Goal: Transaction & Acquisition: Book appointment/travel/reservation

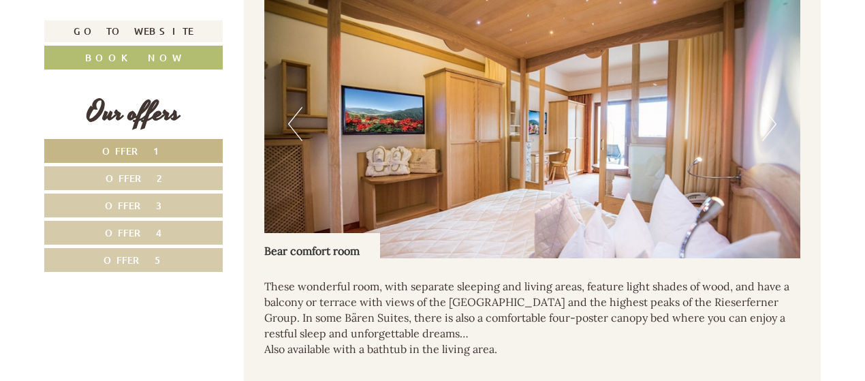
scroll to position [1022, 0]
click at [766, 121] on button "Next" at bounding box center [769, 125] width 14 height 34
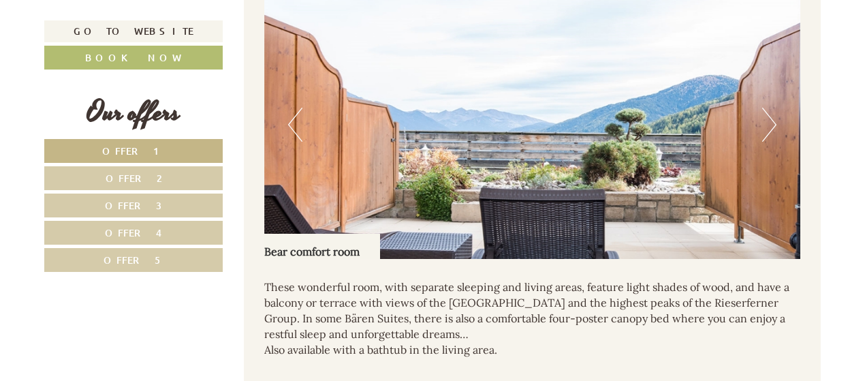
click at [766, 121] on button "Next" at bounding box center [769, 125] width 14 height 34
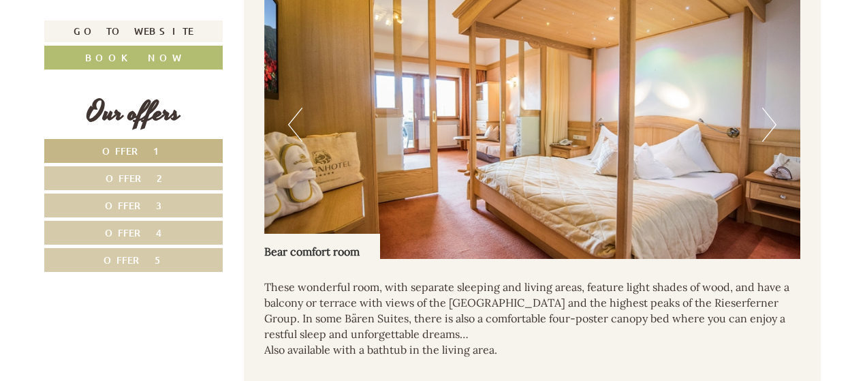
click at [766, 121] on button "Next" at bounding box center [769, 125] width 14 height 34
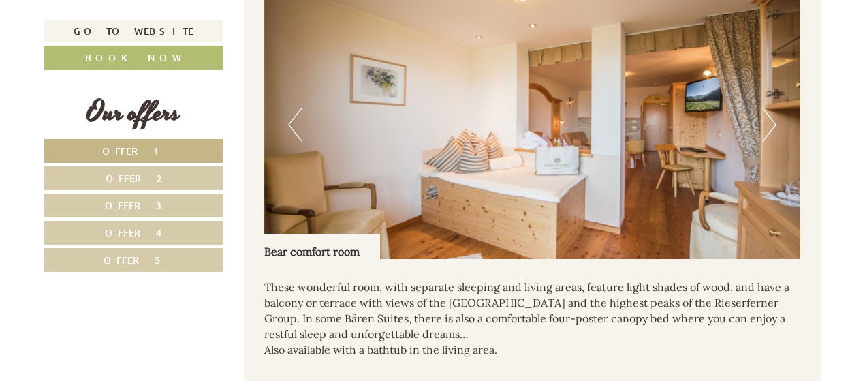
click at [766, 121] on button "Next" at bounding box center [769, 125] width 14 height 34
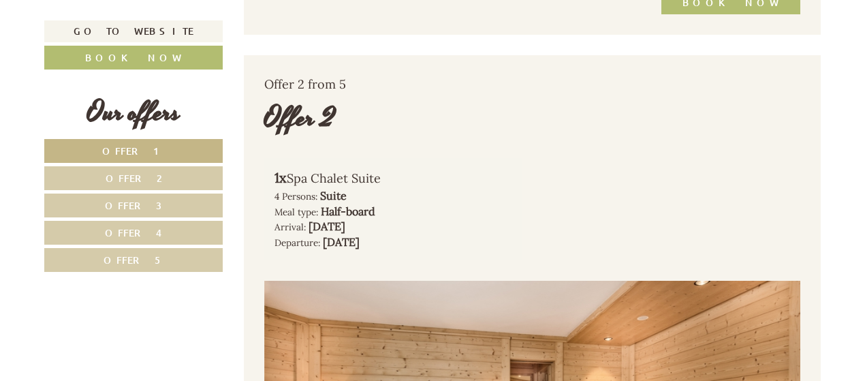
scroll to position [1703, 0]
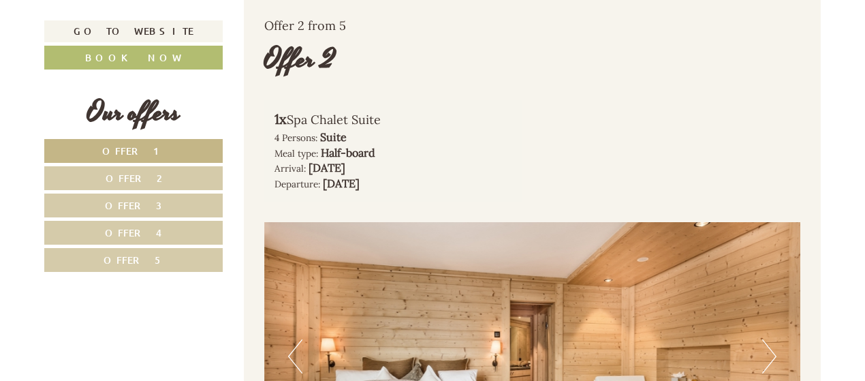
drag, startPoint x: 383, startPoint y: 118, endPoint x: 291, endPoint y: 118, distance: 91.9
click at [291, 118] on div "1x Spa Chalet Suite" at bounding box center [393, 120] width 238 height 20
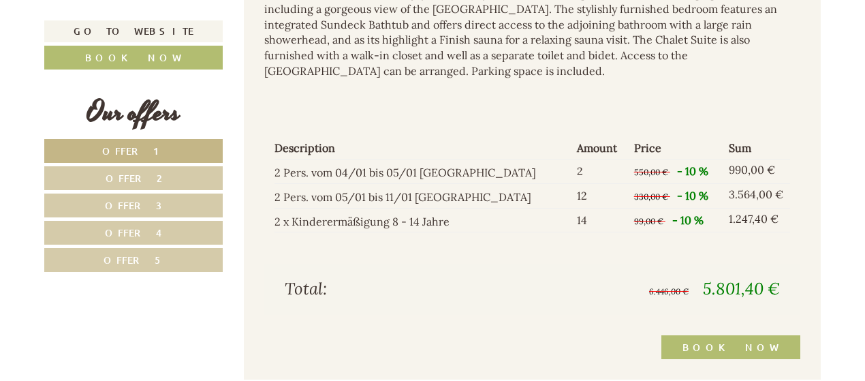
scroll to position [2248, 0]
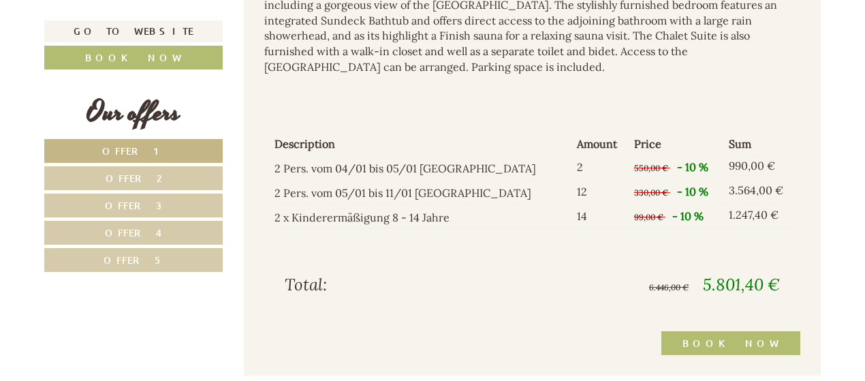
click at [153, 176] on span "Offer 2" at bounding box center [134, 178] width 57 height 13
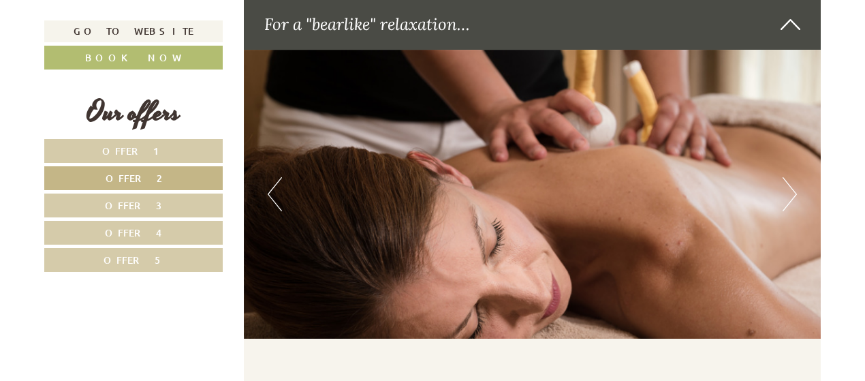
scroll to position [4123, 0]
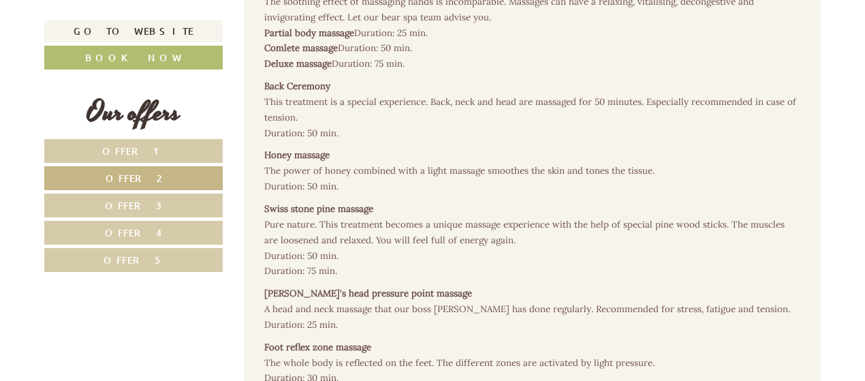
click at [154, 199] on span "Offer 3" at bounding box center [133, 205] width 57 height 13
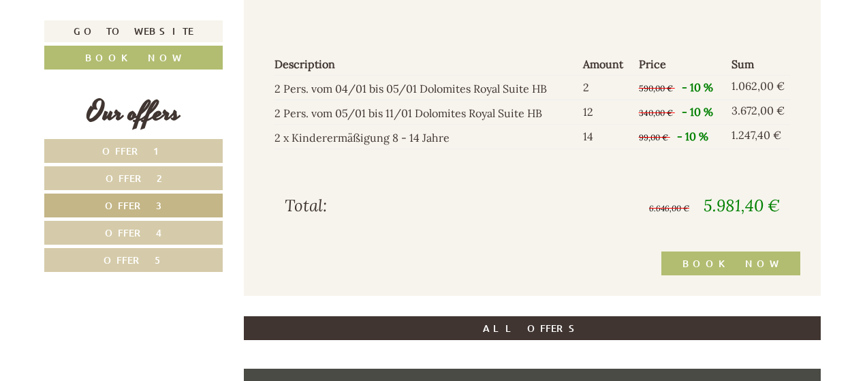
scroll to position [1535, 0]
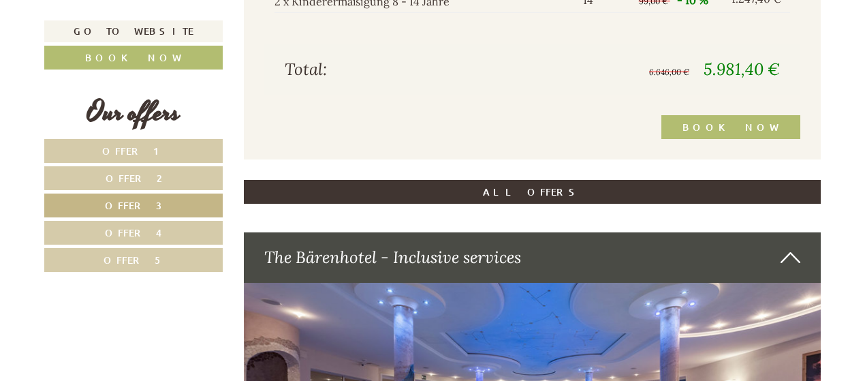
click at [188, 227] on link "Offer 4" at bounding box center [133, 233] width 178 height 24
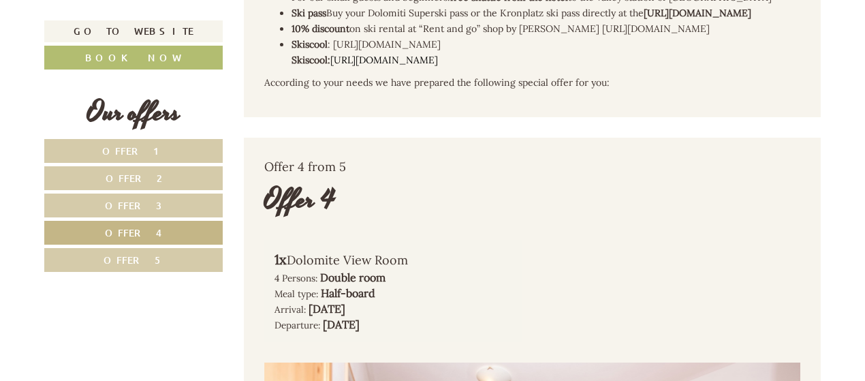
scroll to position [786, 0]
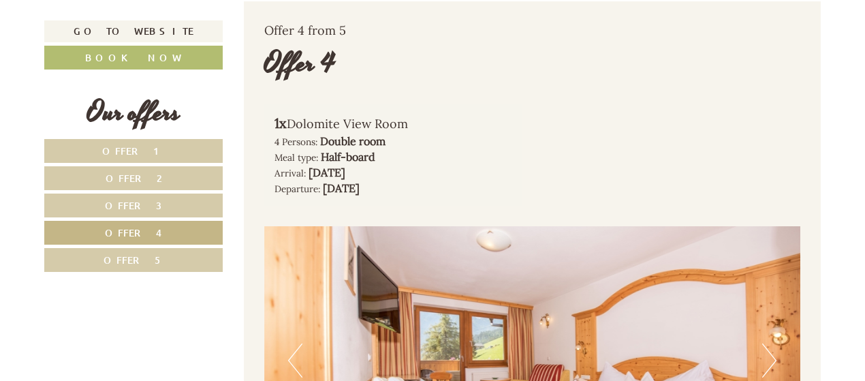
click at [168, 254] on link "Offer 5" at bounding box center [133, 260] width 178 height 24
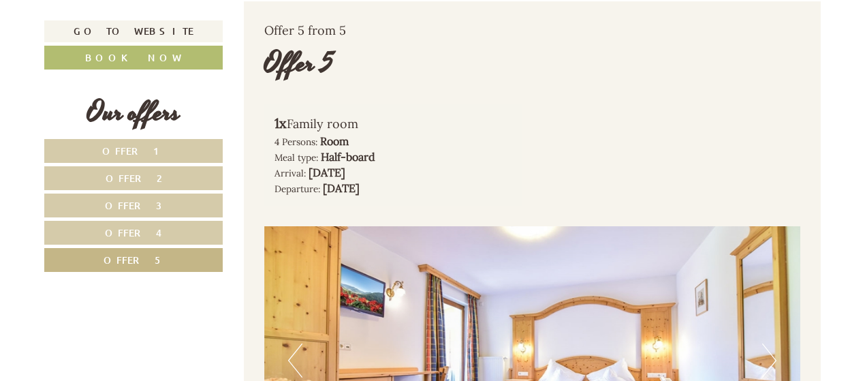
drag, startPoint x: 360, startPoint y: 121, endPoint x: 290, endPoint y: 119, distance: 70.2
click at [290, 119] on div "1x Family room" at bounding box center [393, 124] width 238 height 20
copy div "Family room"
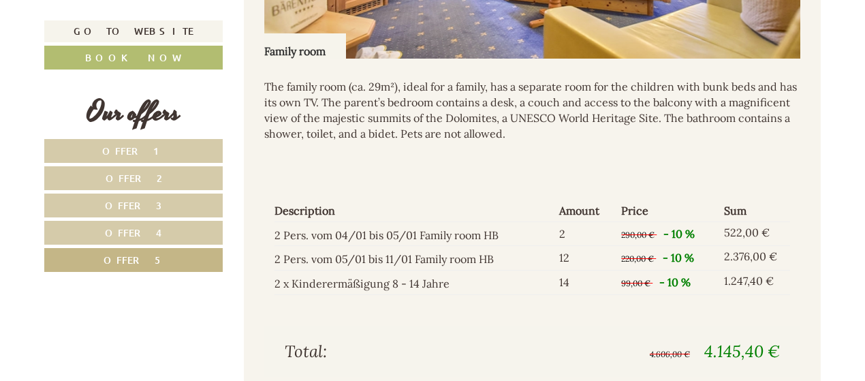
scroll to position [1331, 0]
